Goal: Task Accomplishment & Management: Use online tool/utility

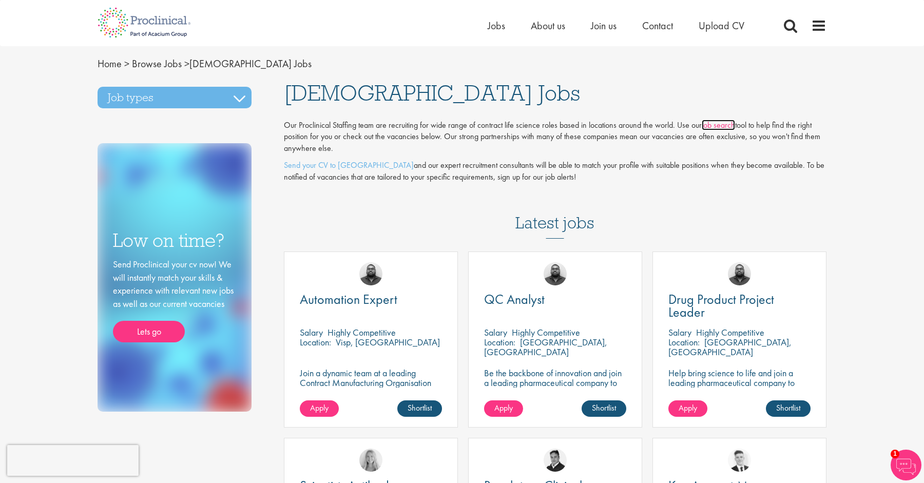
click at [723, 128] on link "job search" at bounding box center [718, 125] width 33 height 11
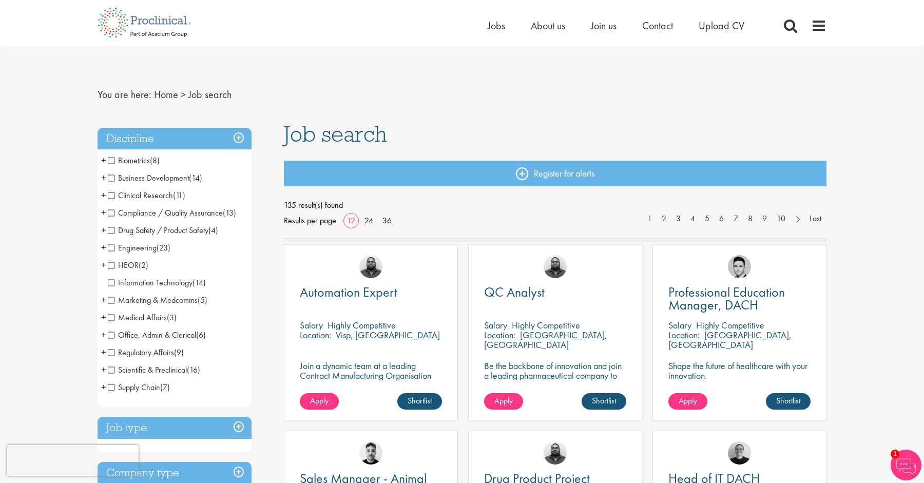
click at [110, 267] on span "HEOR" at bounding box center [123, 265] width 31 height 11
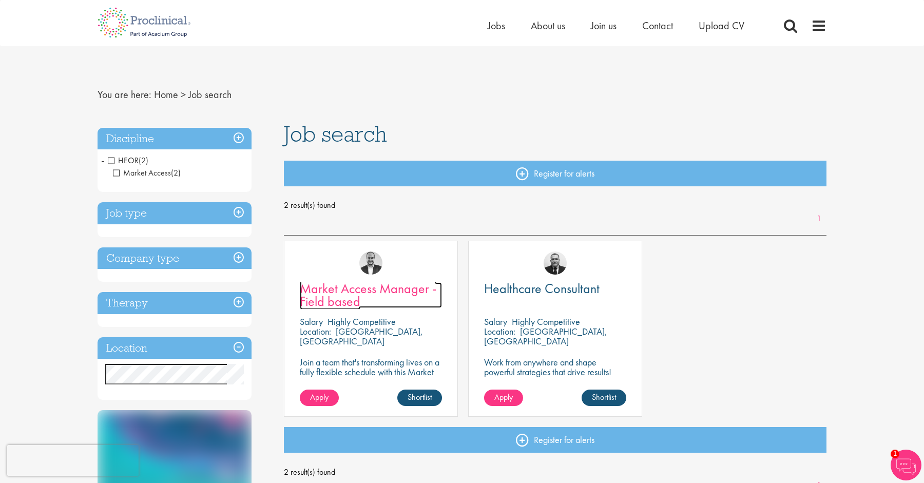
click at [386, 291] on span "Market Access Manager - Field based" at bounding box center [368, 295] width 137 height 30
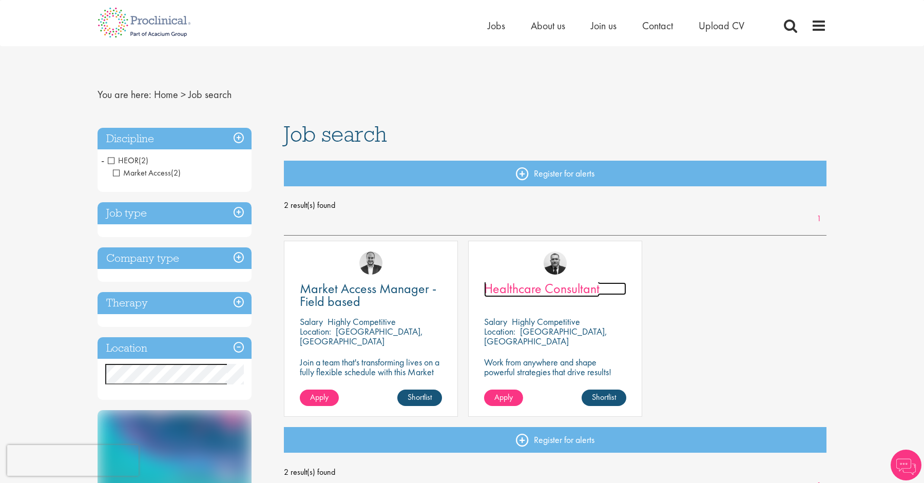
click at [523, 289] on span "Healthcare Consultant" at bounding box center [542, 288] width 116 height 17
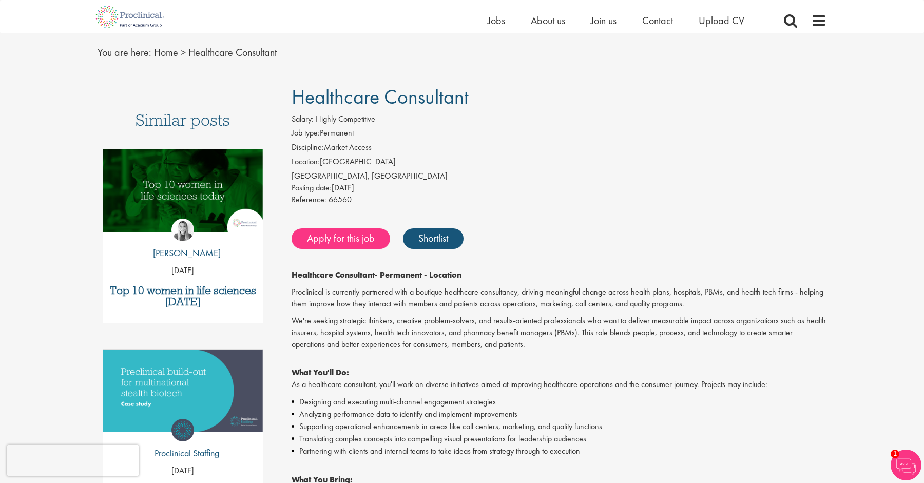
scroll to position [34, 0]
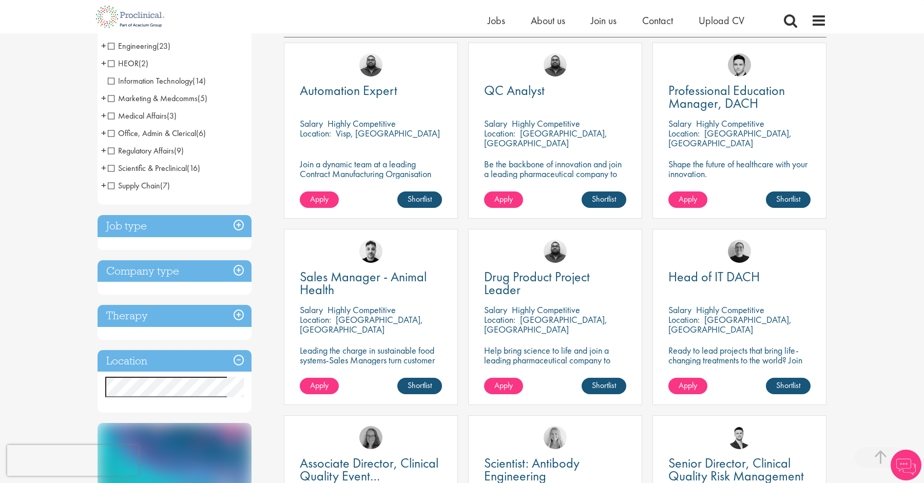
scroll to position [193, 0]
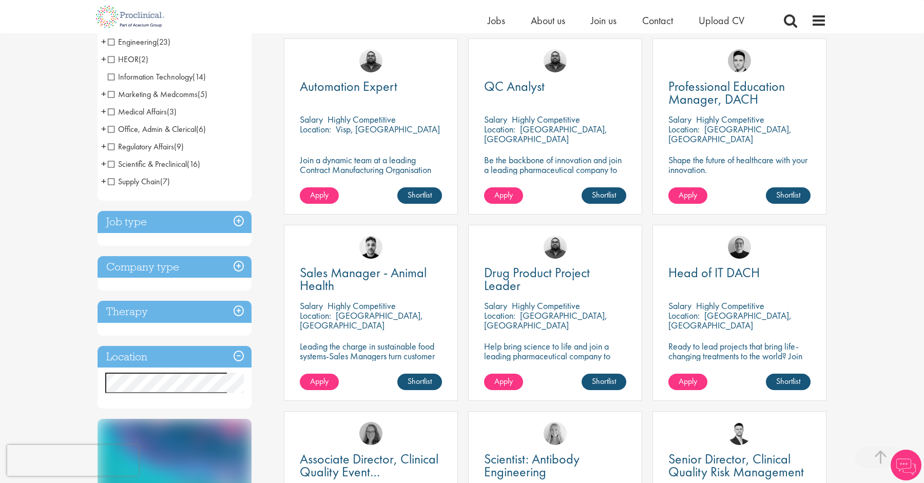
click at [245, 219] on h3 "Job type" at bounding box center [175, 222] width 154 height 22
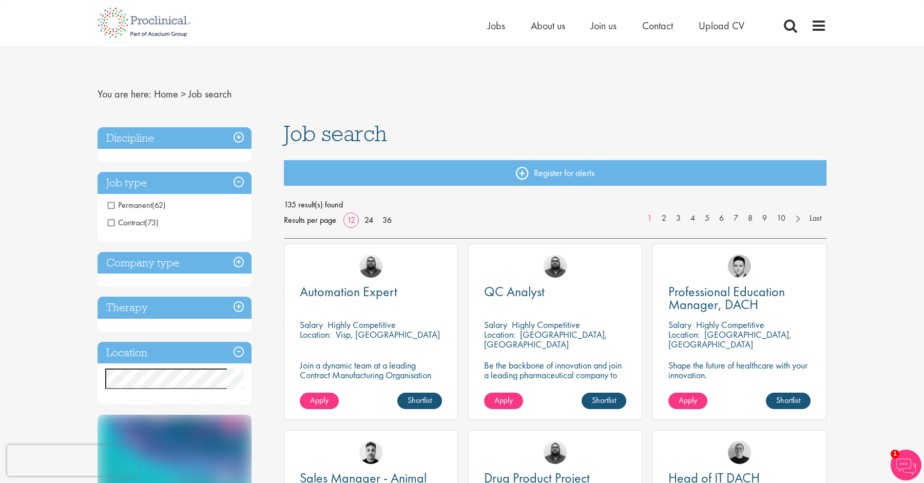
scroll to position [0, 0]
click at [112, 224] on span "Contract" at bounding box center [126, 223] width 37 height 11
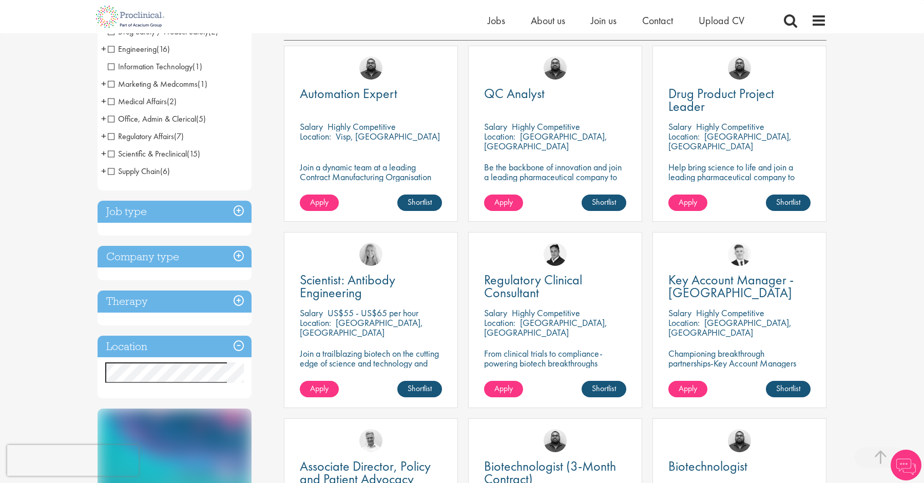
scroll to position [188, 0]
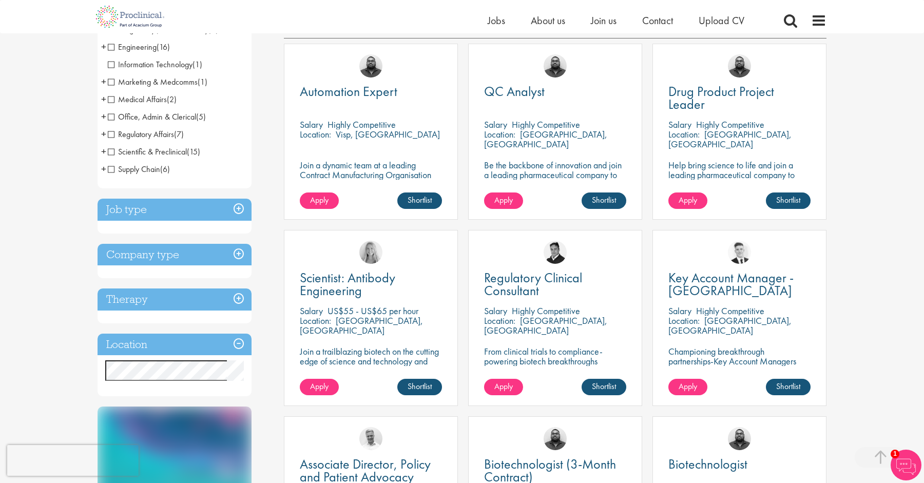
click at [240, 257] on h3 "Company type" at bounding box center [175, 255] width 154 height 22
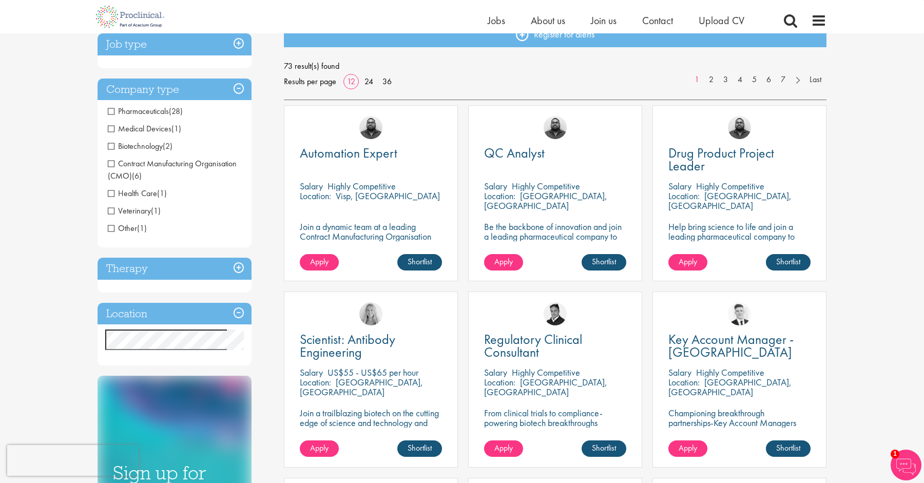
scroll to position [116, 0]
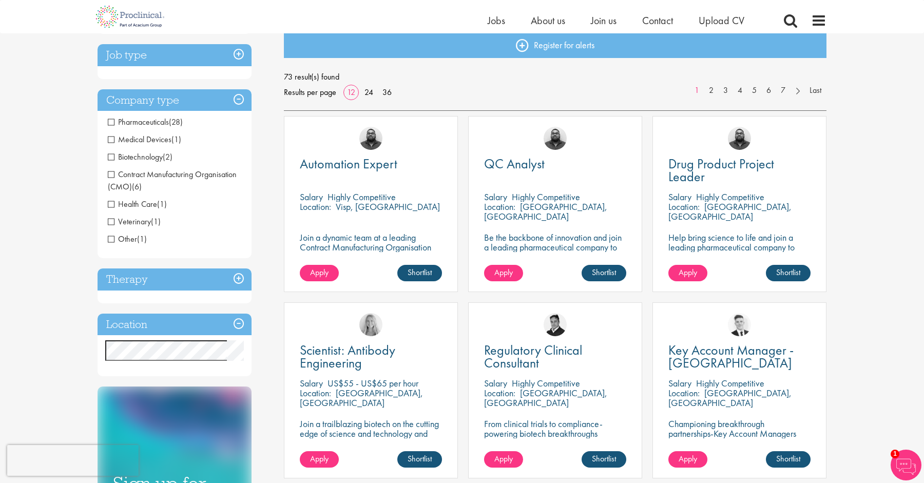
click at [111, 123] on span "Pharmaceuticals" at bounding box center [138, 122] width 61 height 11
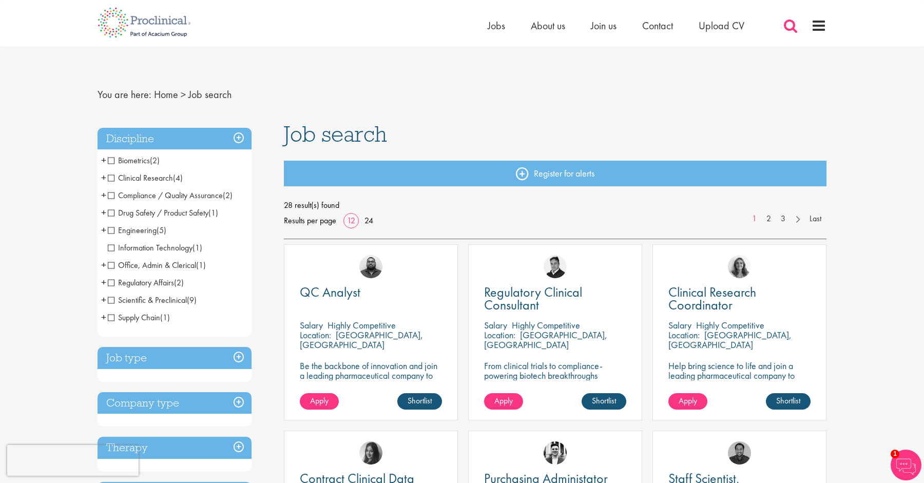
click at [789, 25] on span at bounding box center [790, 25] width 15 height 15
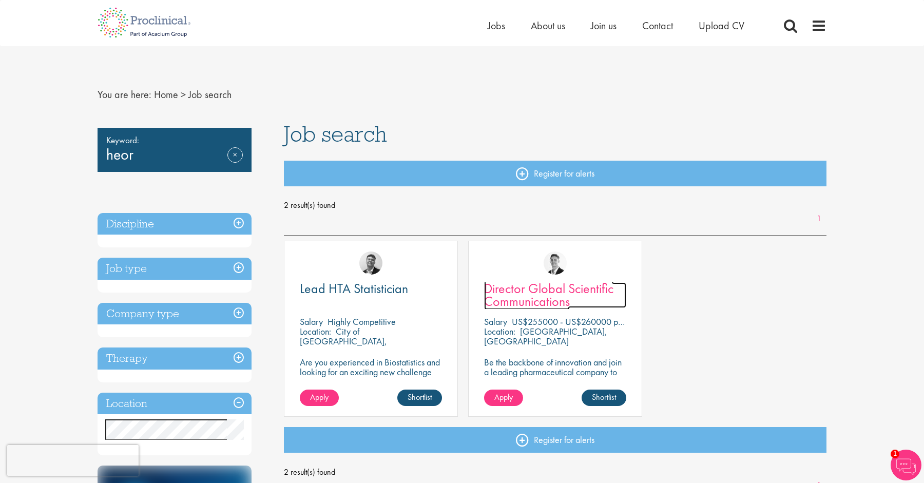
click at [514, 293] on span "Director Global Scientific Communications" at bounding box center [548, 295] width 129 height 30
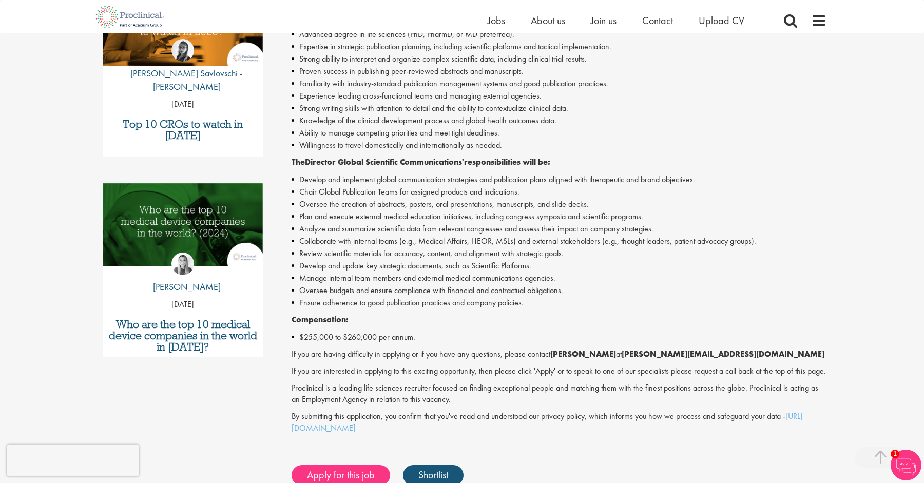
scroll to position [391, 0]
